Goal: Manage account settings

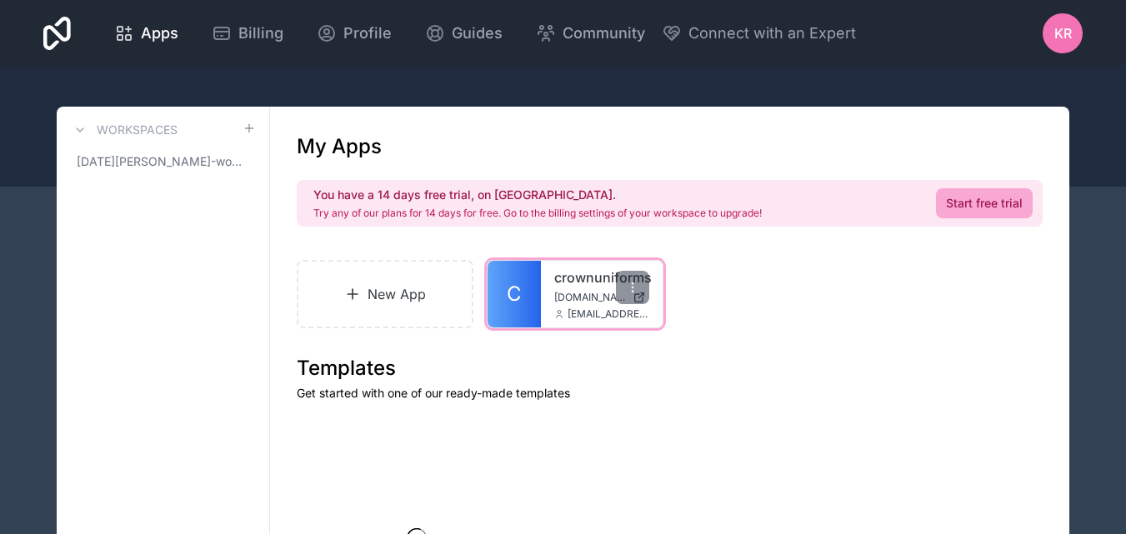
click at [541, 299] on div "crownuniforms [DOMAIN_NAME] [EMAIL_ADDRESS][DOMAIN_NAME]" at bounding box center [602, 294] width 122 height 67
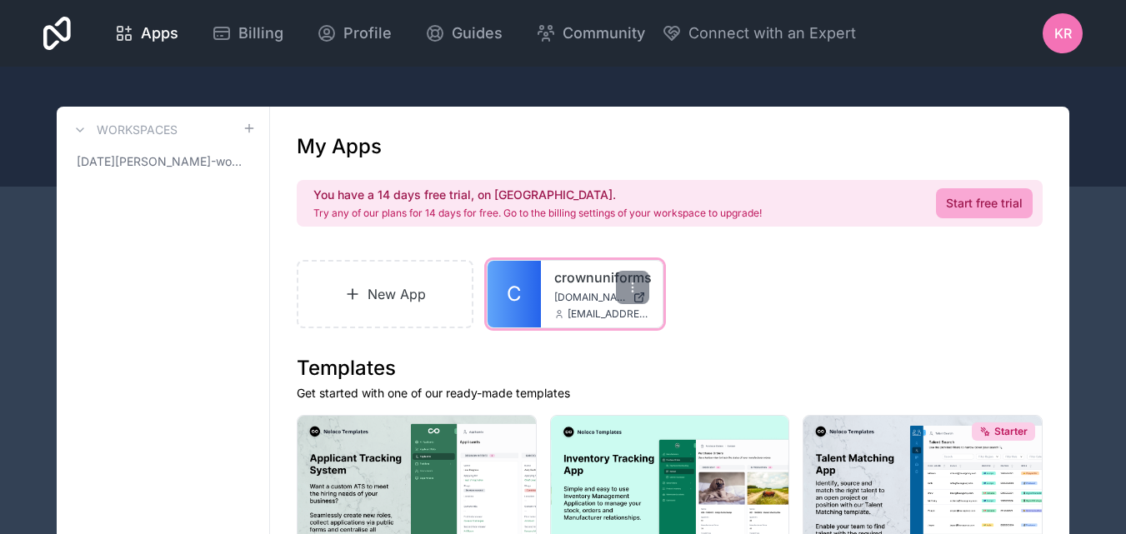
click at [563, 298] on span "[DOMAIN_NAME]" at bounding box center [590, 297] width 72 height 13
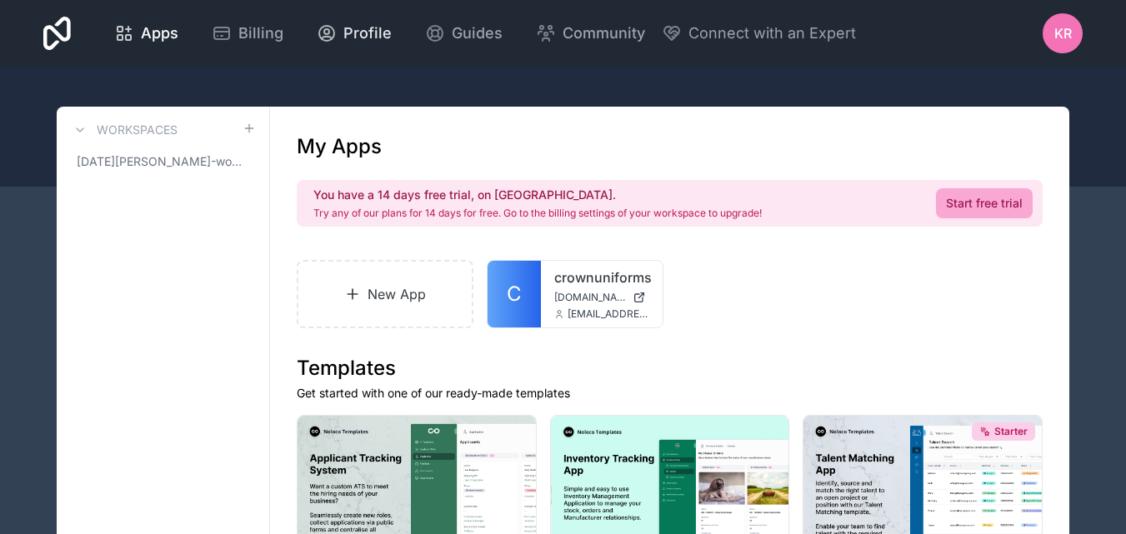
click at [361, 34] on span "Profile" at bounding box center [367, 33] width 48 height 23
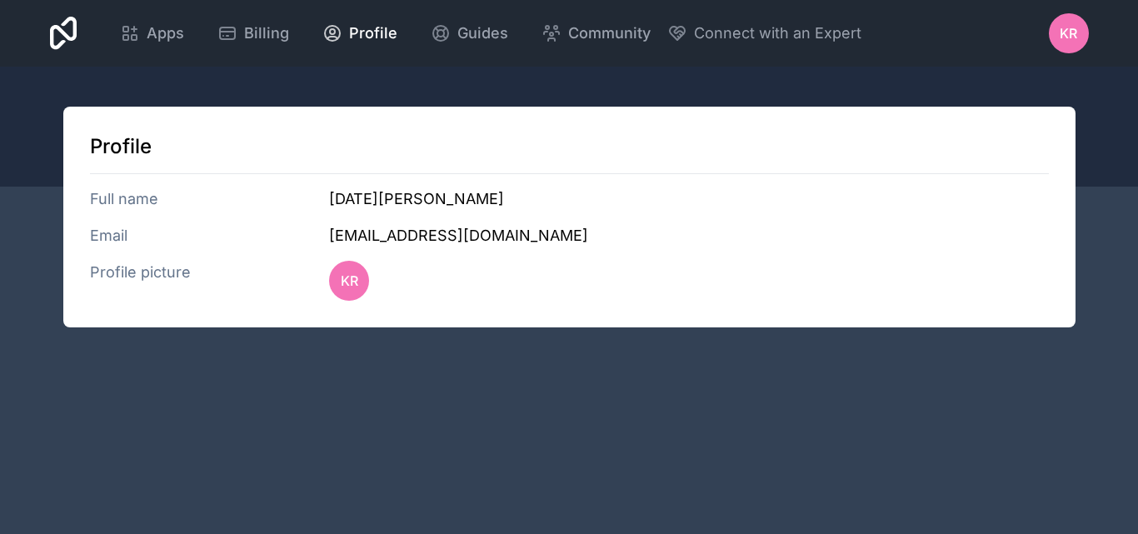
click at [148, 280] on h3 "Profile picture" at bounding box center [210, 281] width 240 height 40
click at [1057, 31] on div "KR" at bounding box center [1069, 33] width 40 height 40
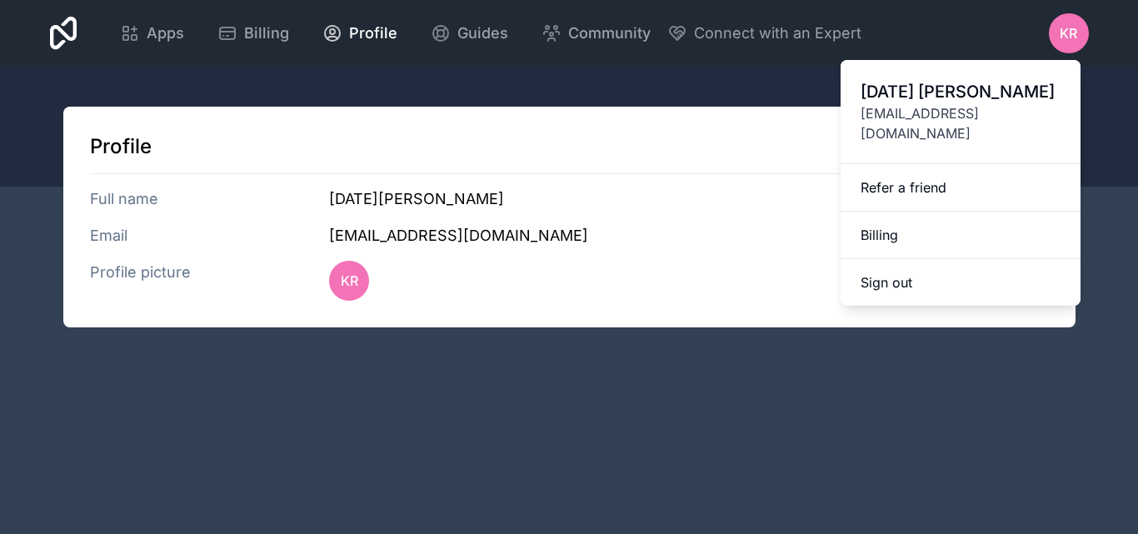
click at [938, 108] on span "[EMAIL_ADDRESS][DOMAIN_NAME]" at bounding box center [961, 123] width 200 height 40
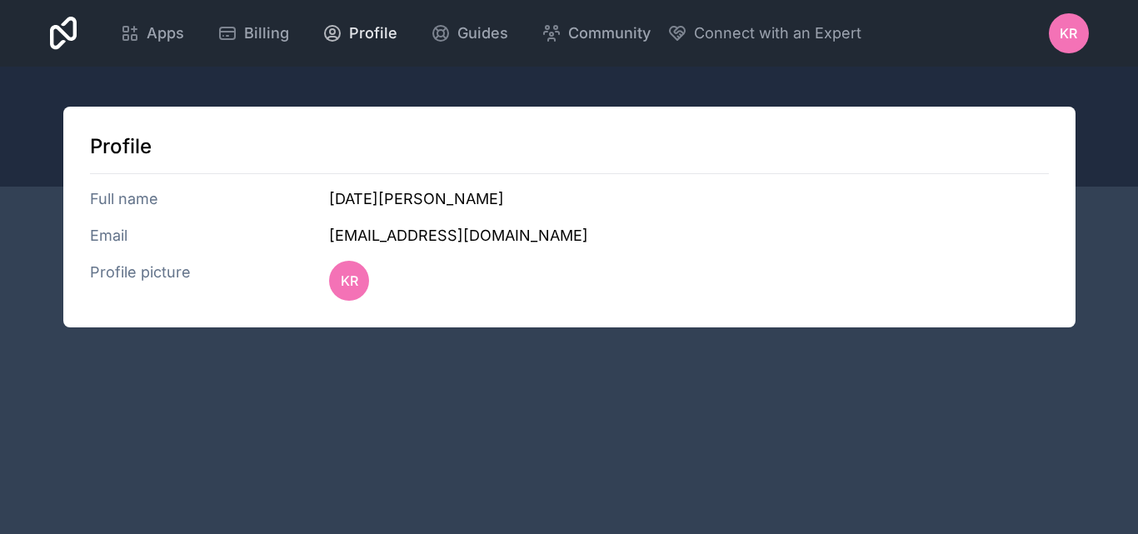
click at [367, 34] on span "Profile" at bounding box center [373, 33] width 48 height 23
click at [342, 292] on div "KR" at bounding box center [349, 281] width 40 height 40
click at [101, 275] on h3 "Profile picture" at bounding box center [210, 281] width 240 height 40
click at [109, 241] on h3 "Email" at bounding box center [210, 235] width 240 height 23
click at [111, 204] on h3 "Full name" at bounding box center [210, 199] width 240 height 23
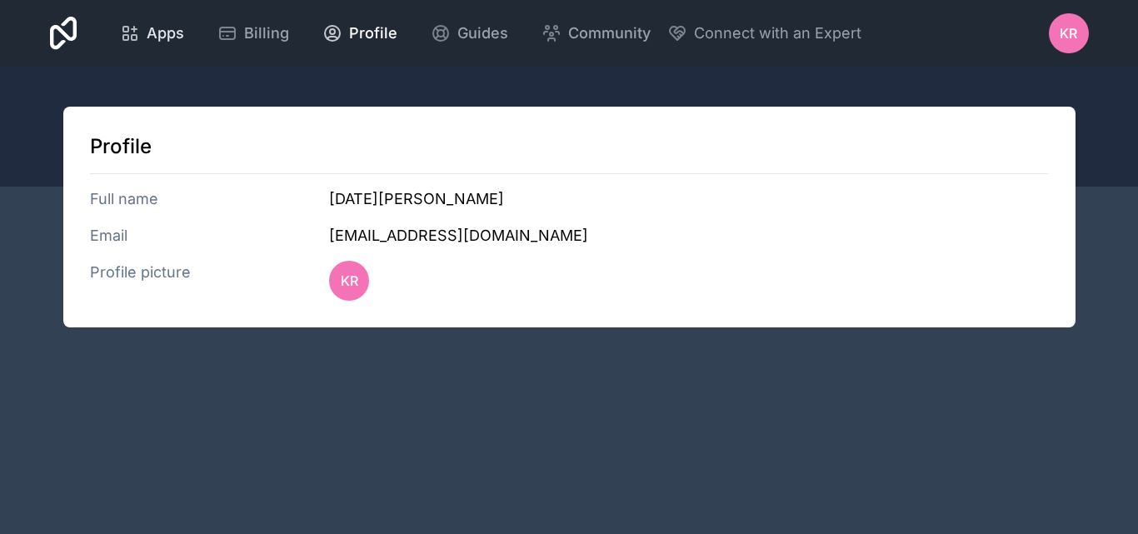
click at [152, 39] on span "Apps" at bounding box center [166, 33] width 38 height 23
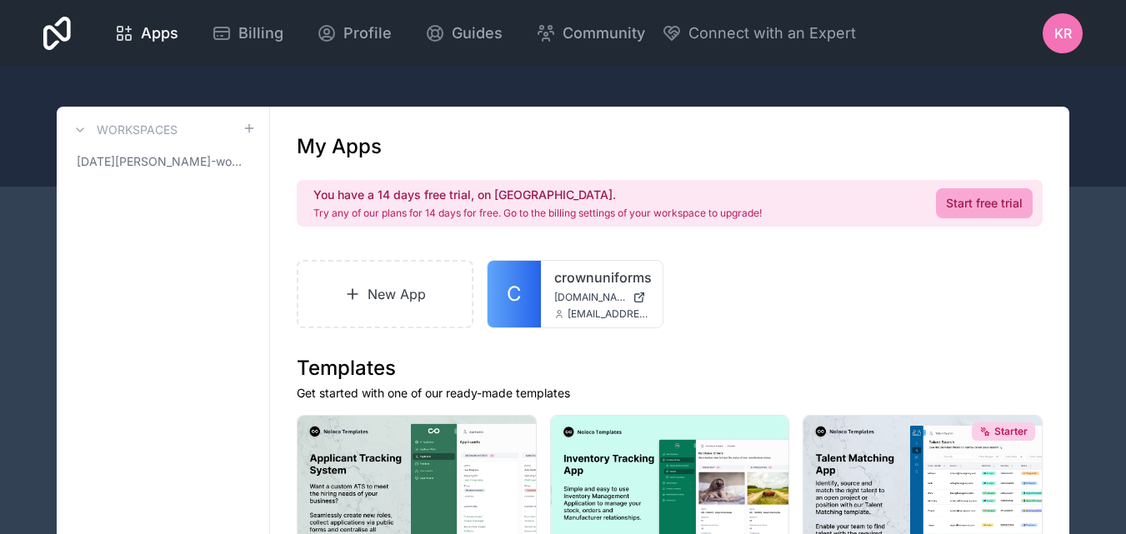
click at [1066, 28] on span "KR" at bounding box center [1063, 33] width 18 height 20
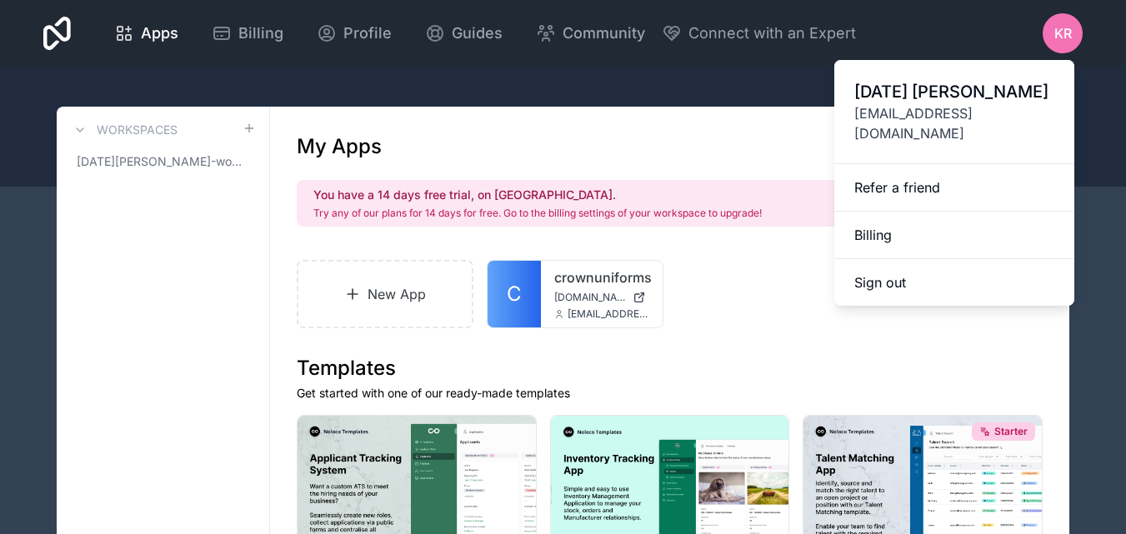
click at [942, 108] on span "[EMAIL_ADDRESS][DOMAIN_NAME]" at bounding box center [954, 123] width 200 height 40
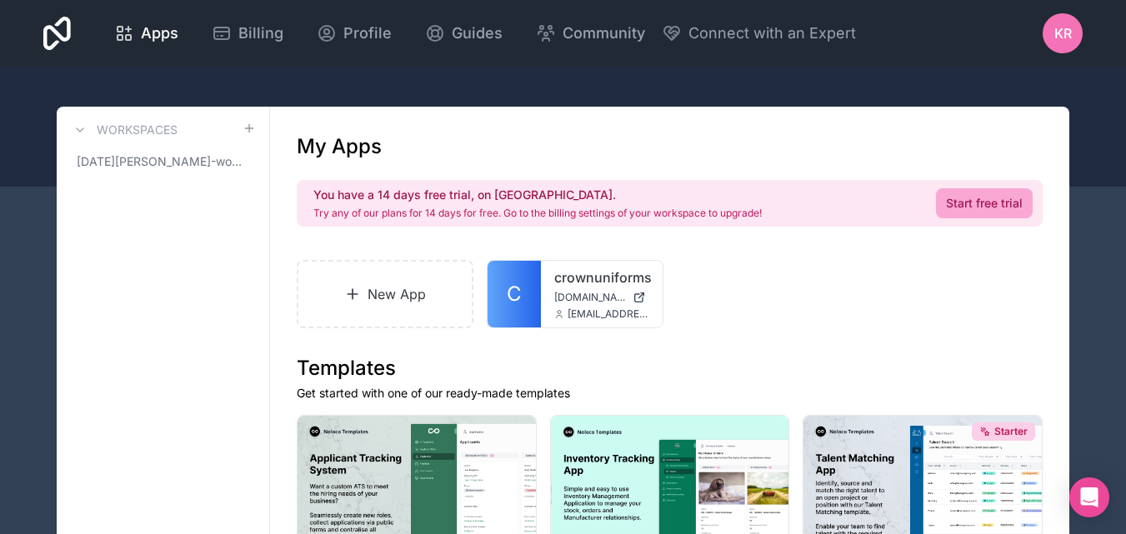
click at [1061, 33] on span "KR" at bounding box center [1063, 33] width 18 height 20
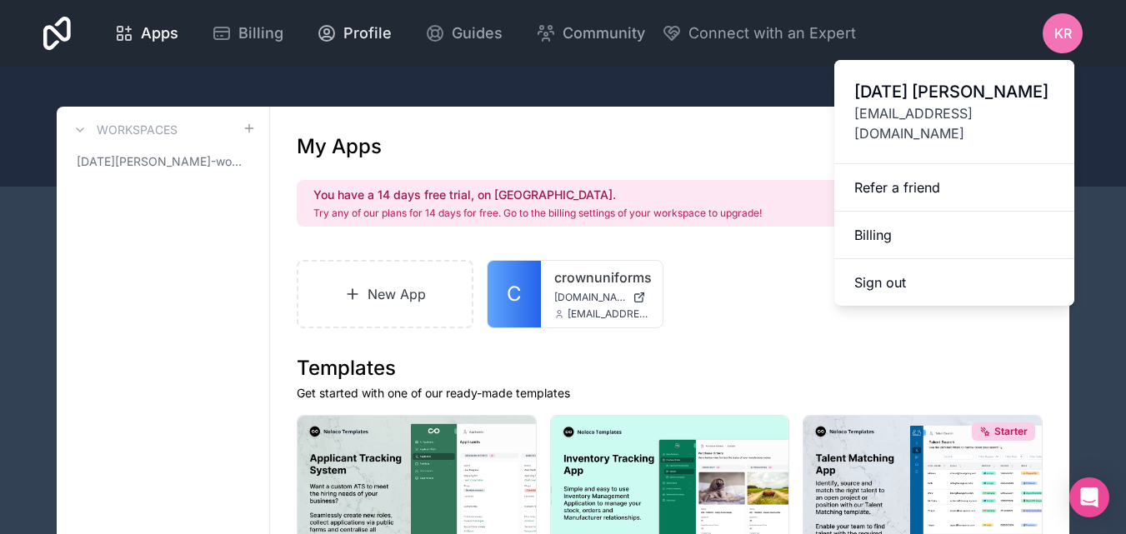
click at [348, 34] on span "Profile" at bounding box center [367, 33] width 48 height 23
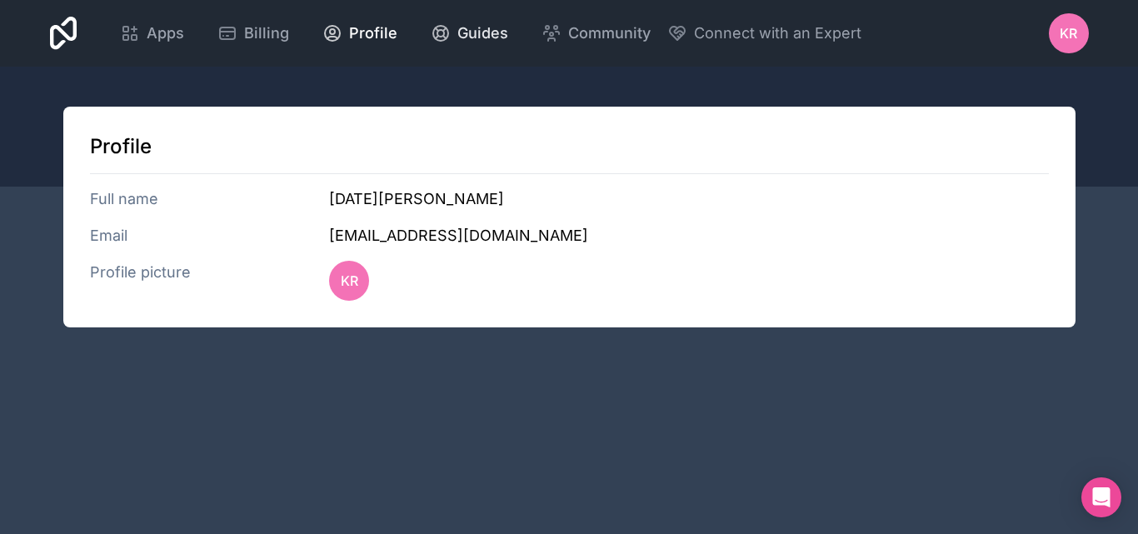
click at [500, 21] on link "Guides" at bounding box center [470, 33] width 104 height 37
click at [243, 28] on div "Billing" at bounding box center [254, 33] width 72 height 23
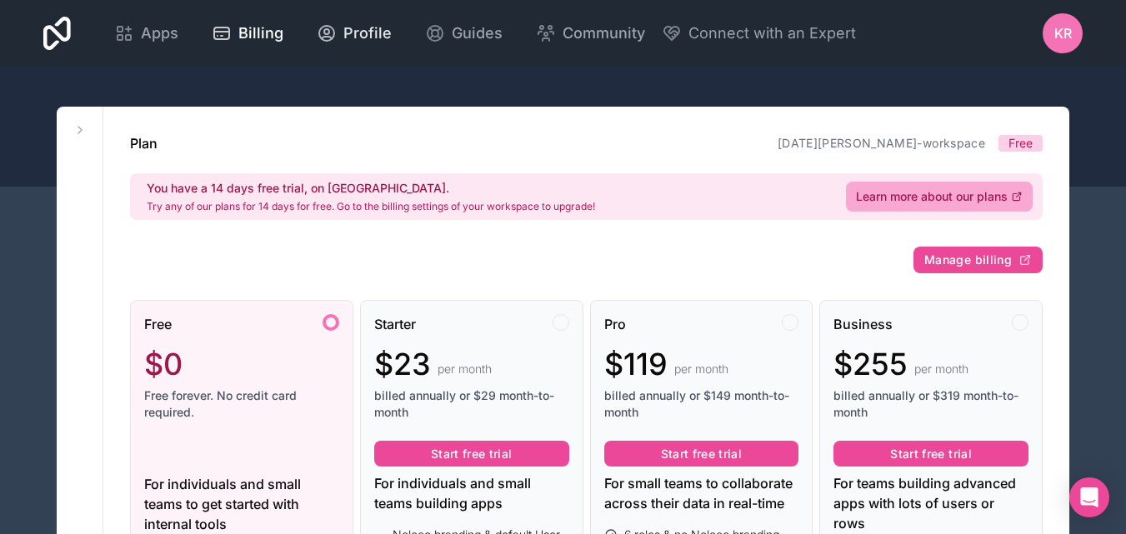
click at [390, 36] on link "Profile" at bounding box center [354, 33] width 102 height 37
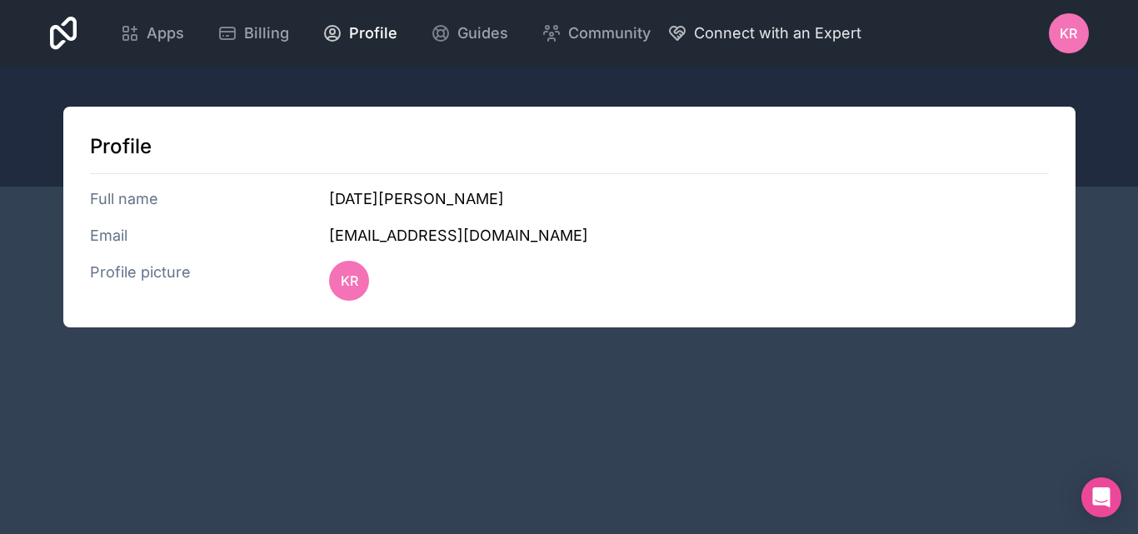
click at [793, 26] on span "Connect with an Expert" at bounding box center [778, 33] width 168 height 23
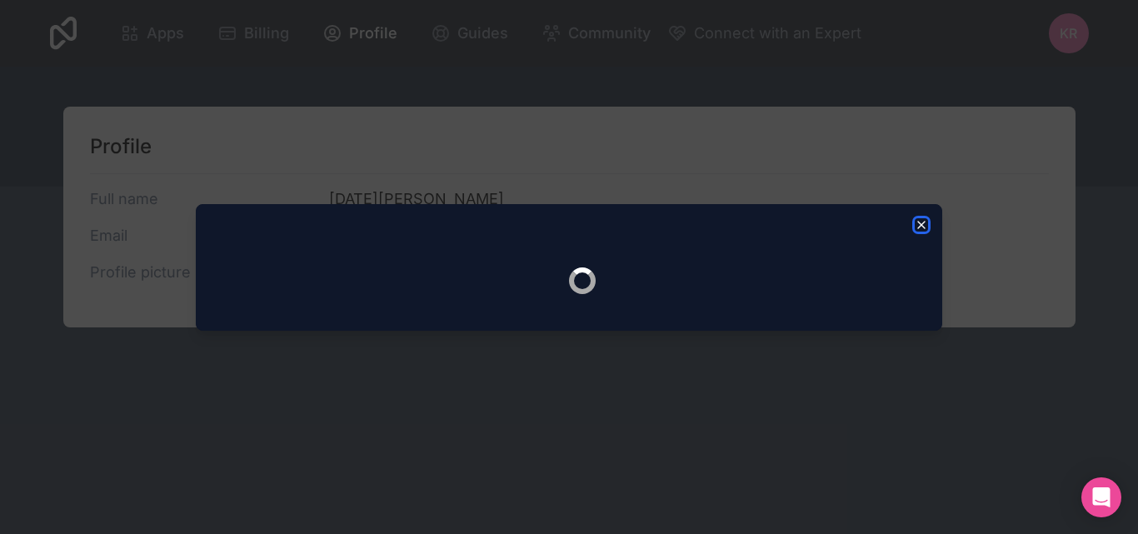
click at [923, 226] on icon "button" at bounding box center [921, 225] width 7 height 7
